Goal: Task Accomplishment & Management: Manage account settings

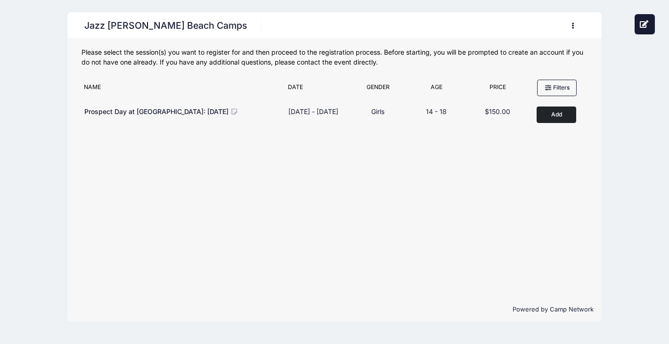
click at [572, 26] on icon "button" at bounding box center [576, 26] width 8 height 0
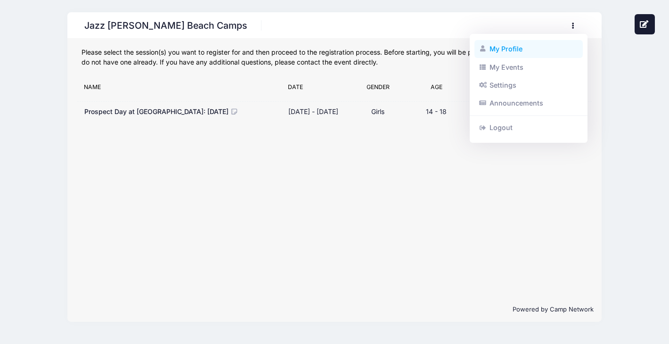
click at [535, 52] on link "My Profile" at bounding box center [529, 49] width 109 height 18
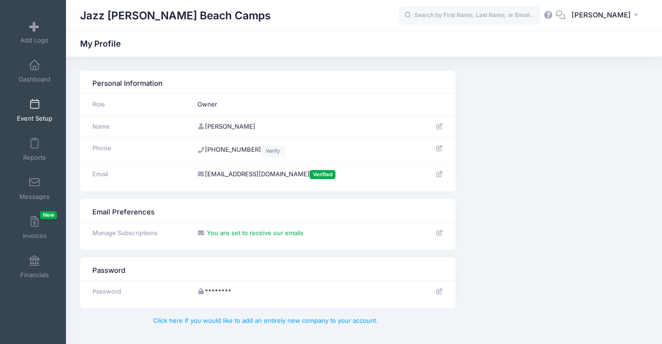
click at [34, 108] on span at bounding box center [34, 104] width 0 height 10
